Goal: Understand process/instructions

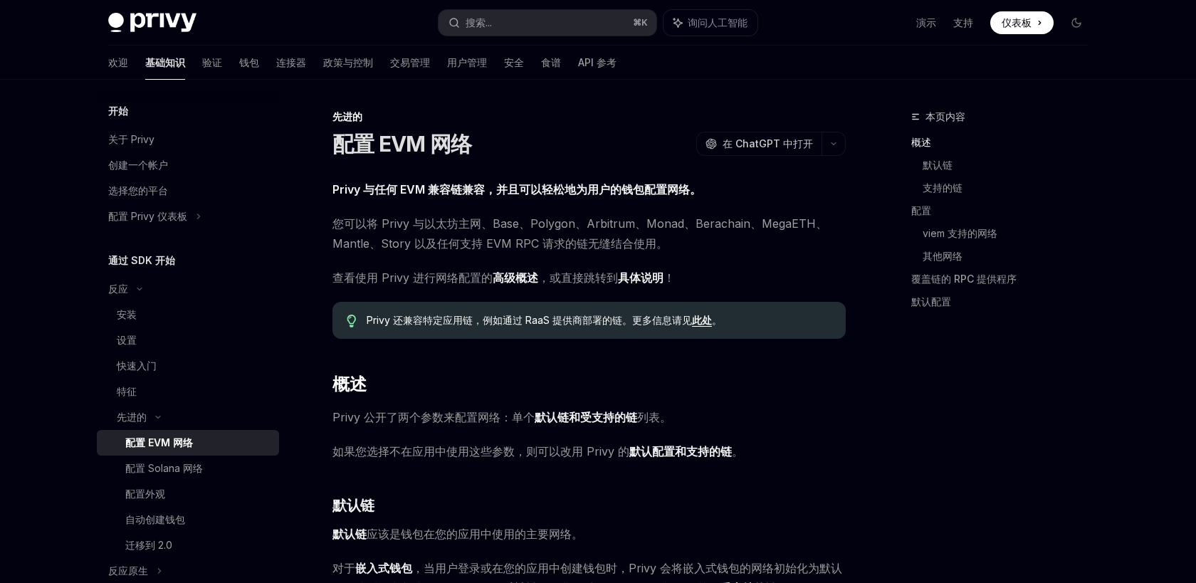
click at [653, 233] on span "您可以将 Privy 与以太坊主网、Base、Polygon、Arbitrum、Monad、Berachain、MegaETH、Mantle、Story 以及…" at bounding box center [588, 234] width 513 height 40
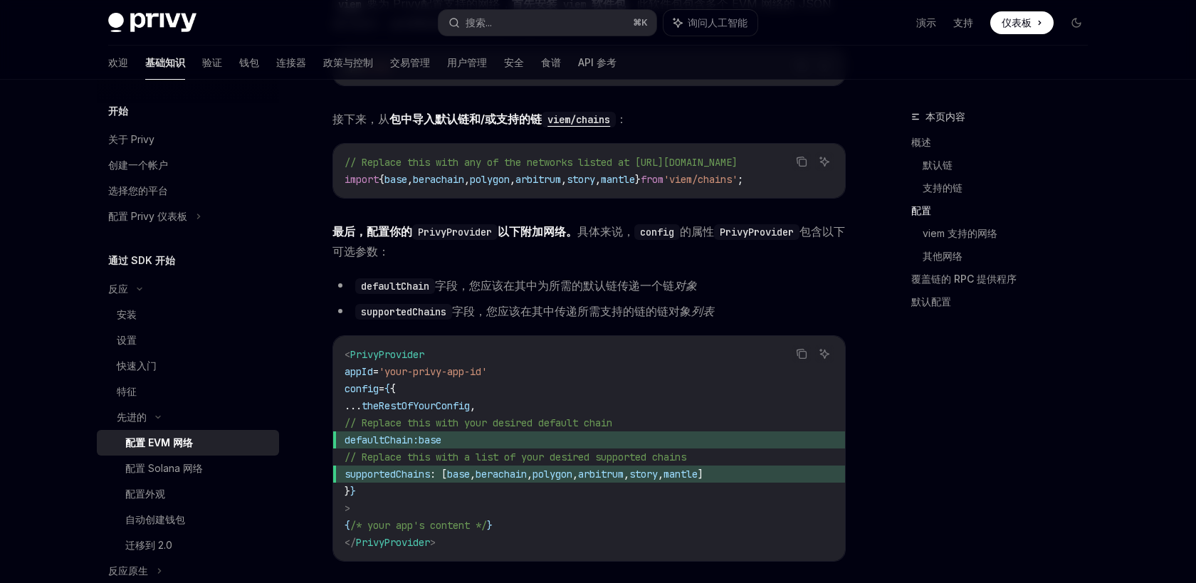
scroll to position [1377, 0]
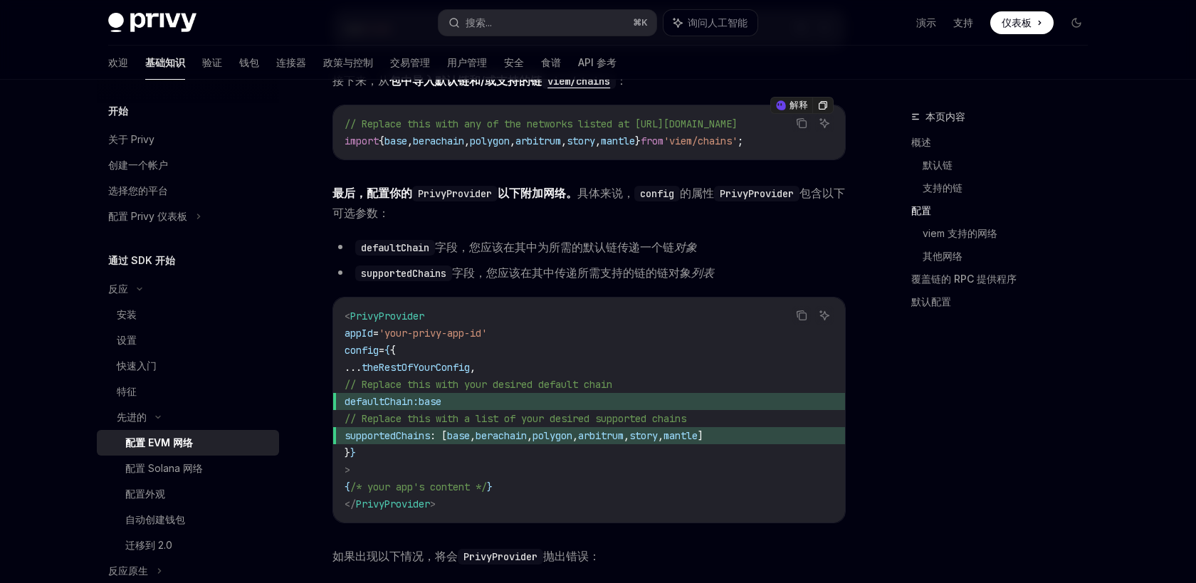
click at [515, 142] on span "," at bounding box center [513, 141] width 6 height 13
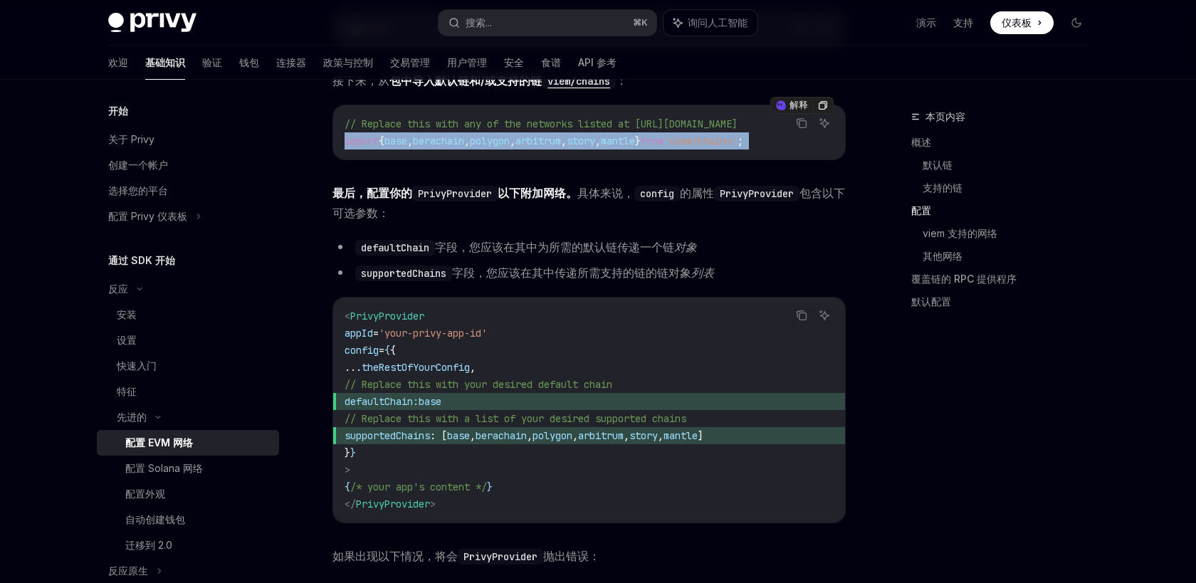
click at [515, 142] on span "," at bounding box center [513, 141] width 6 height 13
copy div "import { base , berachain , polygon , arbitrum , story , mantle } from 'viem/ch…"
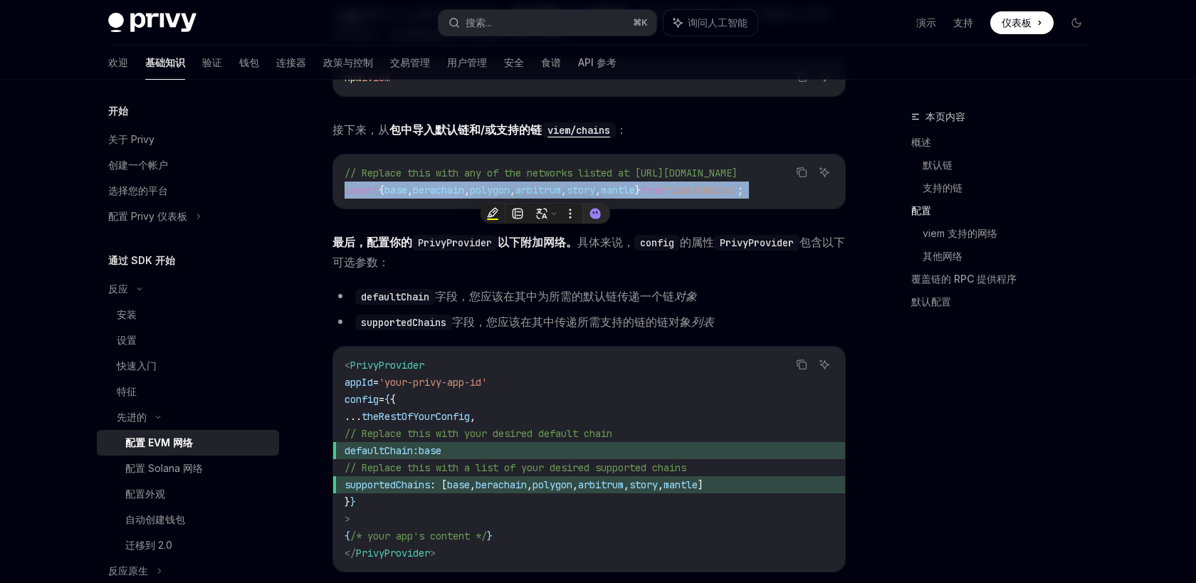
scroll to position [1327, 0]
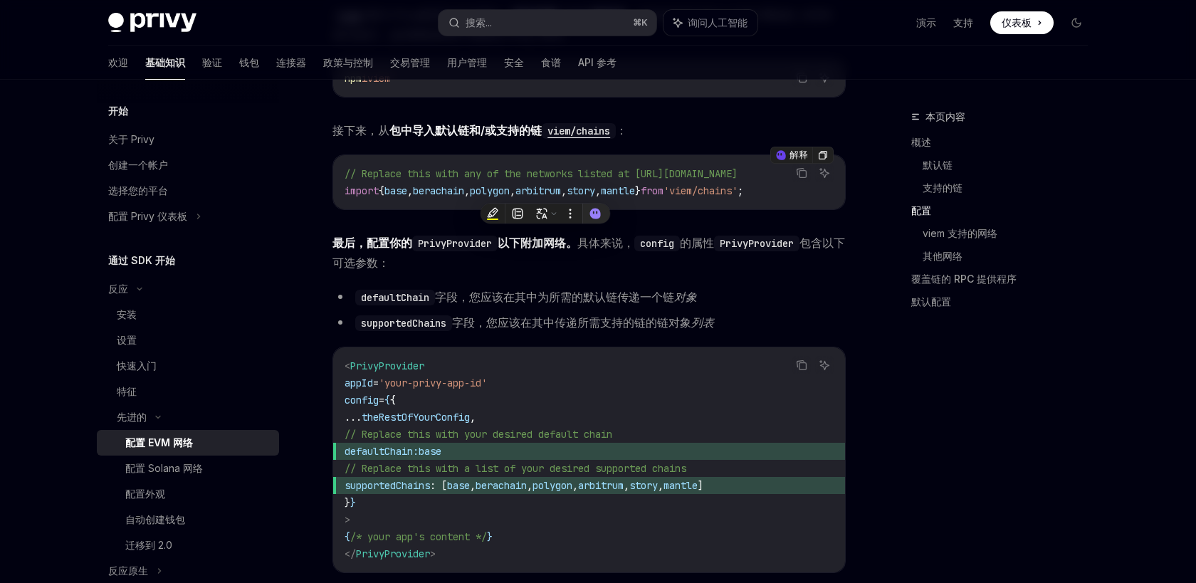
click at [510, 189] on span "polygon" at bounding box center [490, 190] width 40 height 13
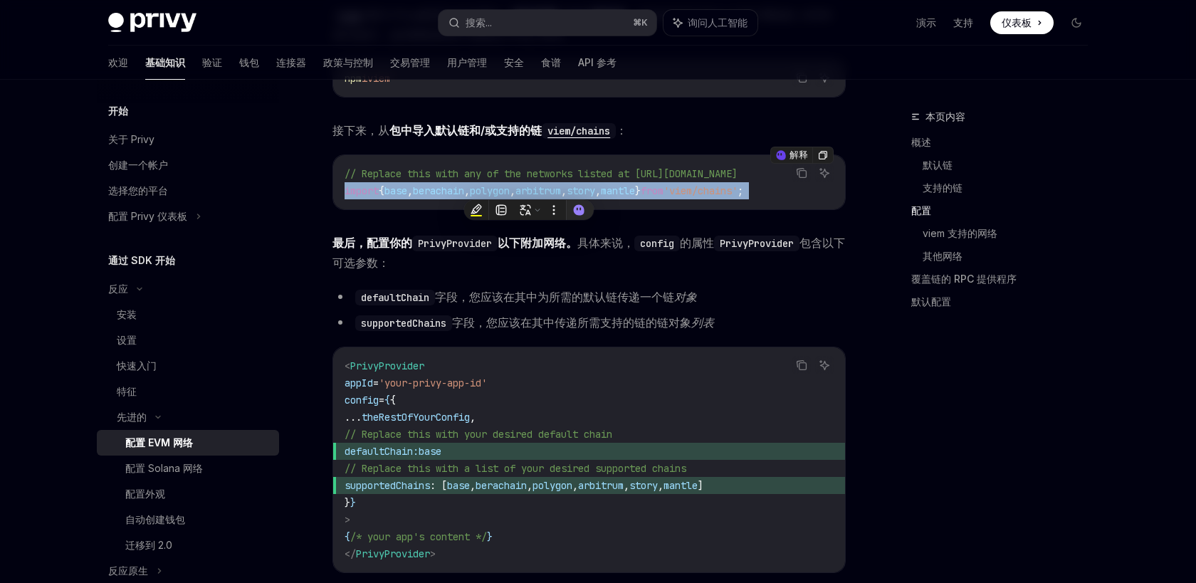
click at [510, 189] on span "polygon" at bounding box center [490, 190] width 40 height 13
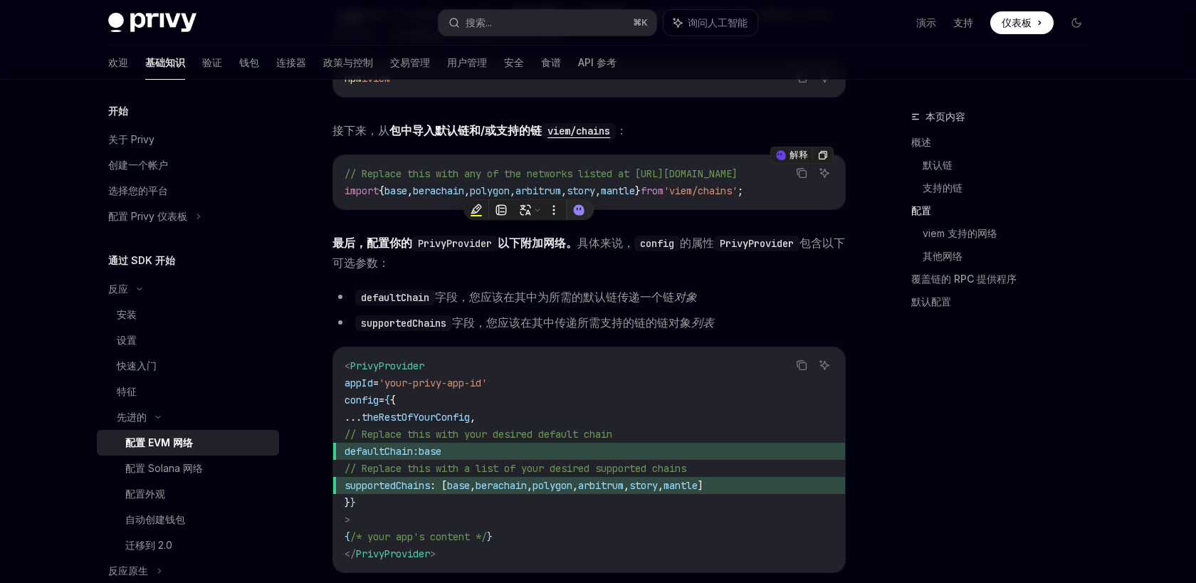
click at [627, 288] on div "Privy 与任何 EVM 兼容链兼容，并且可以轻松地为用户的钱包配置网络。 您可以将 Privy 与以太坊主网、Base、Polygon、Arbitrum、…" at bounding box center [588, 520] width 513 height 3337
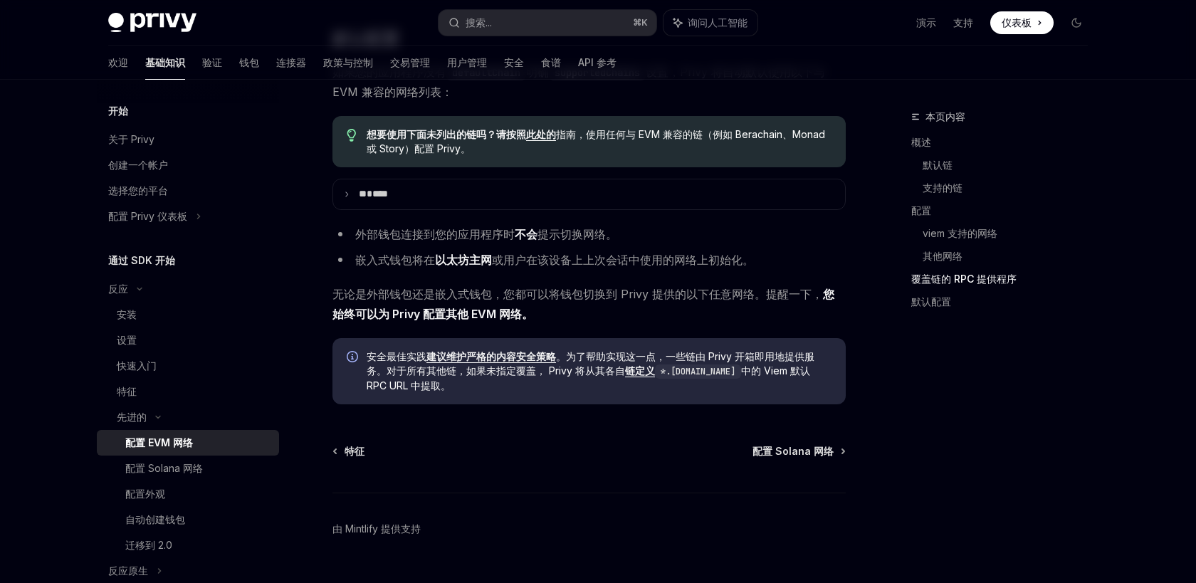
scroll to position [3112, 0]
